Goal: Go to known website: Go to known website

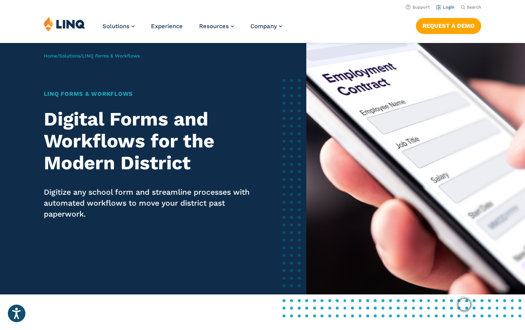
click at [450, 9] on link "Login" at bounding box center [445, 7] width 18 height 5
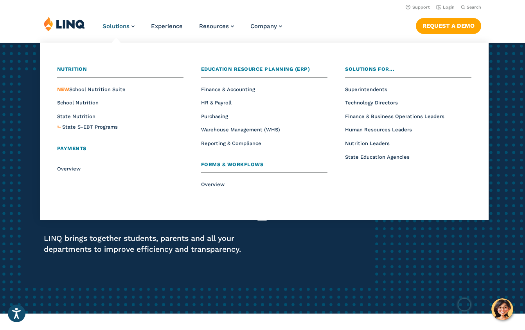
click at [232, 165] on span "Forms & Workflows" at bounding box center [232, 164] width 63 height 6
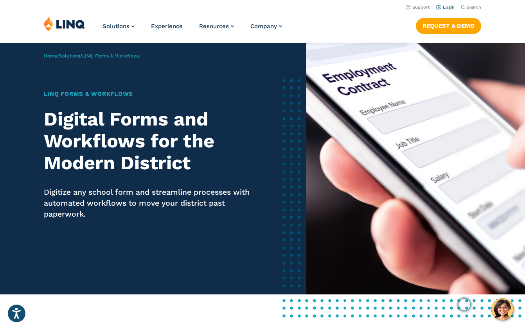
click at [447, 5] on link "Login" at bounding box center [445, 7] width 18 height 5
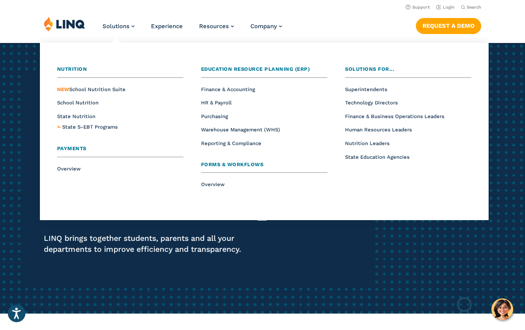
click at [218, 181] on li "Overview" at bounding box center [264, 184] width 126 height 10
click at [221, 186] on span "Overview" at bounding box center [212, 184] width 23 height 6
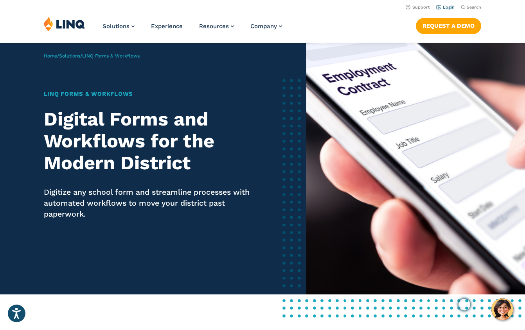
click at [443, 4] on li "Login" at bounding box center [445, 6] width 18 height 9
click at [443, 7] on link "Login" at bounding box center [445, 7] width 18 height 5
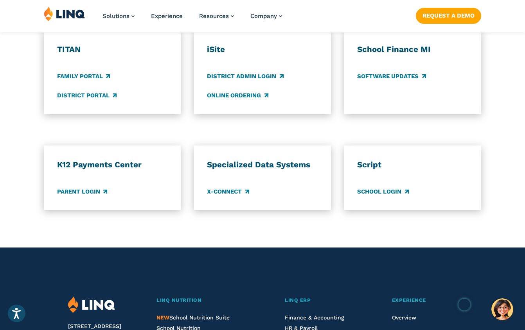
scroll to position [622, 0]
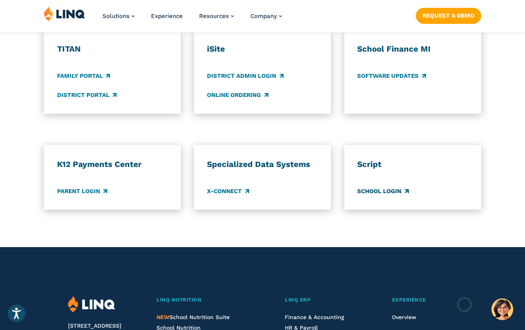
click at [382, 190] on link "School Login" at bounding box center [382, 191] width 51 height 9
